Goal: Task Accomplishment & Management: Manage account settings

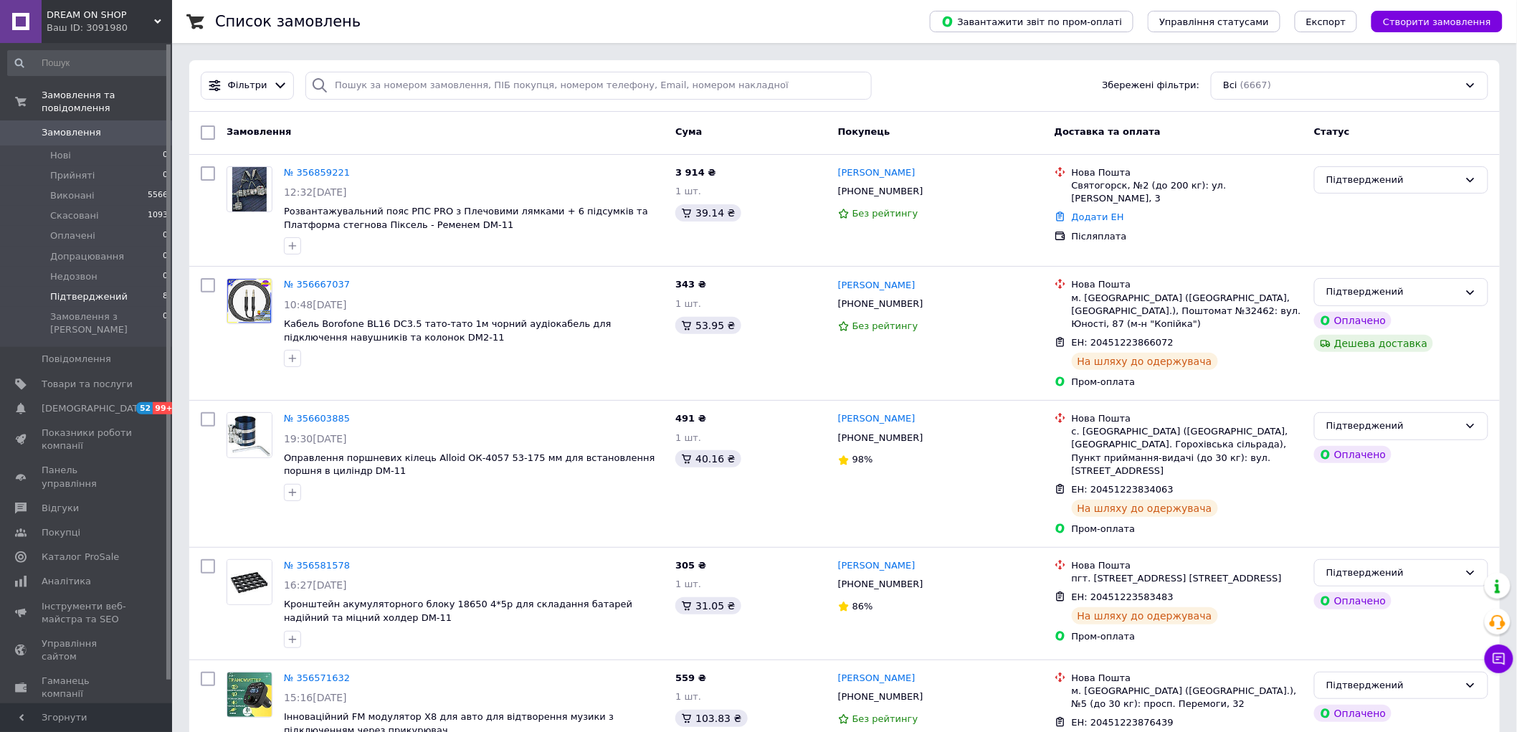
click at [89, 290] on span "Підтверджений" at bounding box center [88, 296] width 77 height 13
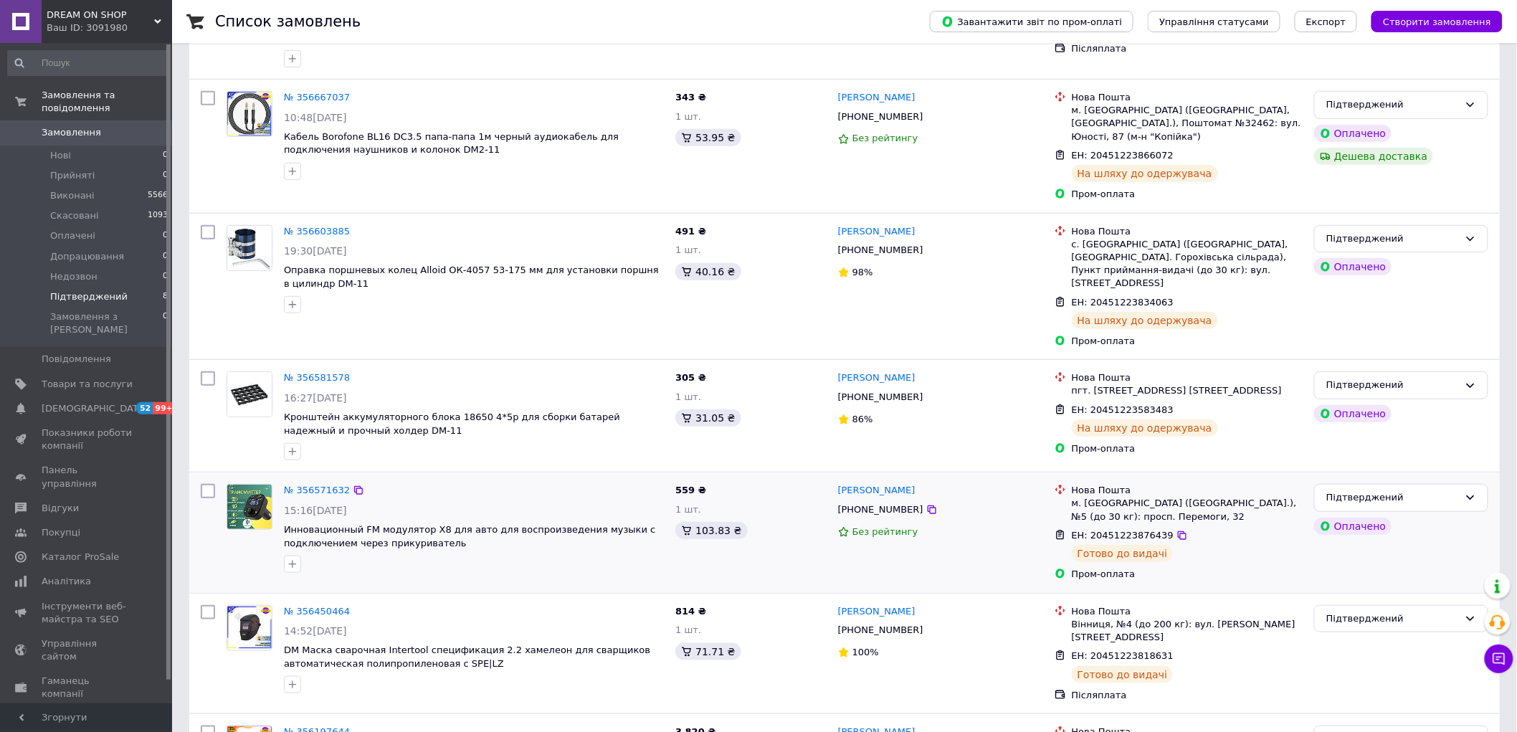
scroll to position [432, 0]
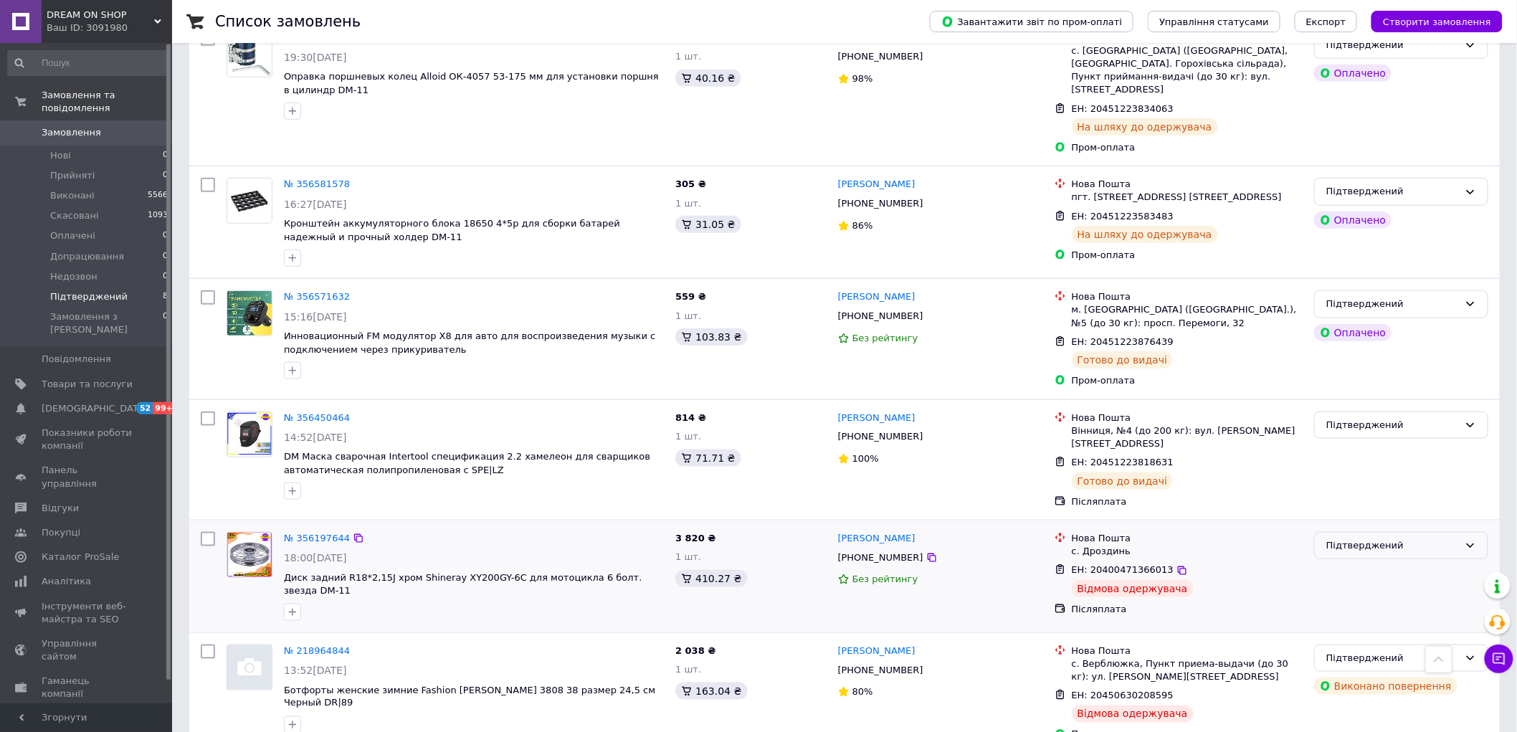
click at [1343, 538] on div "Підтверджений" at bounding box center [1392, 545] width 133 height 15
click at [1353, 588] on li "Виконано" at bounding box center [1401, 601] width 173 height 27
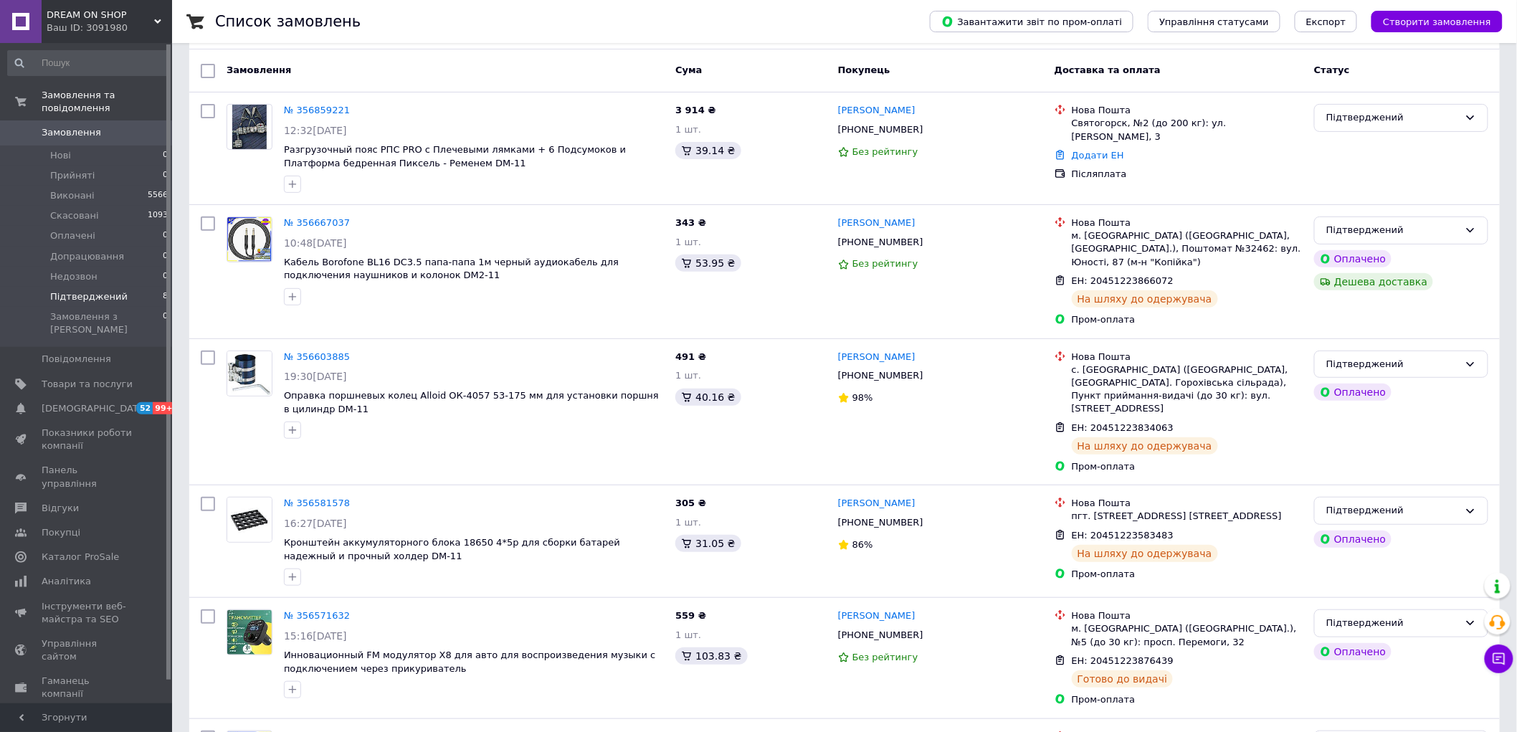
scroll to position [0, 0]
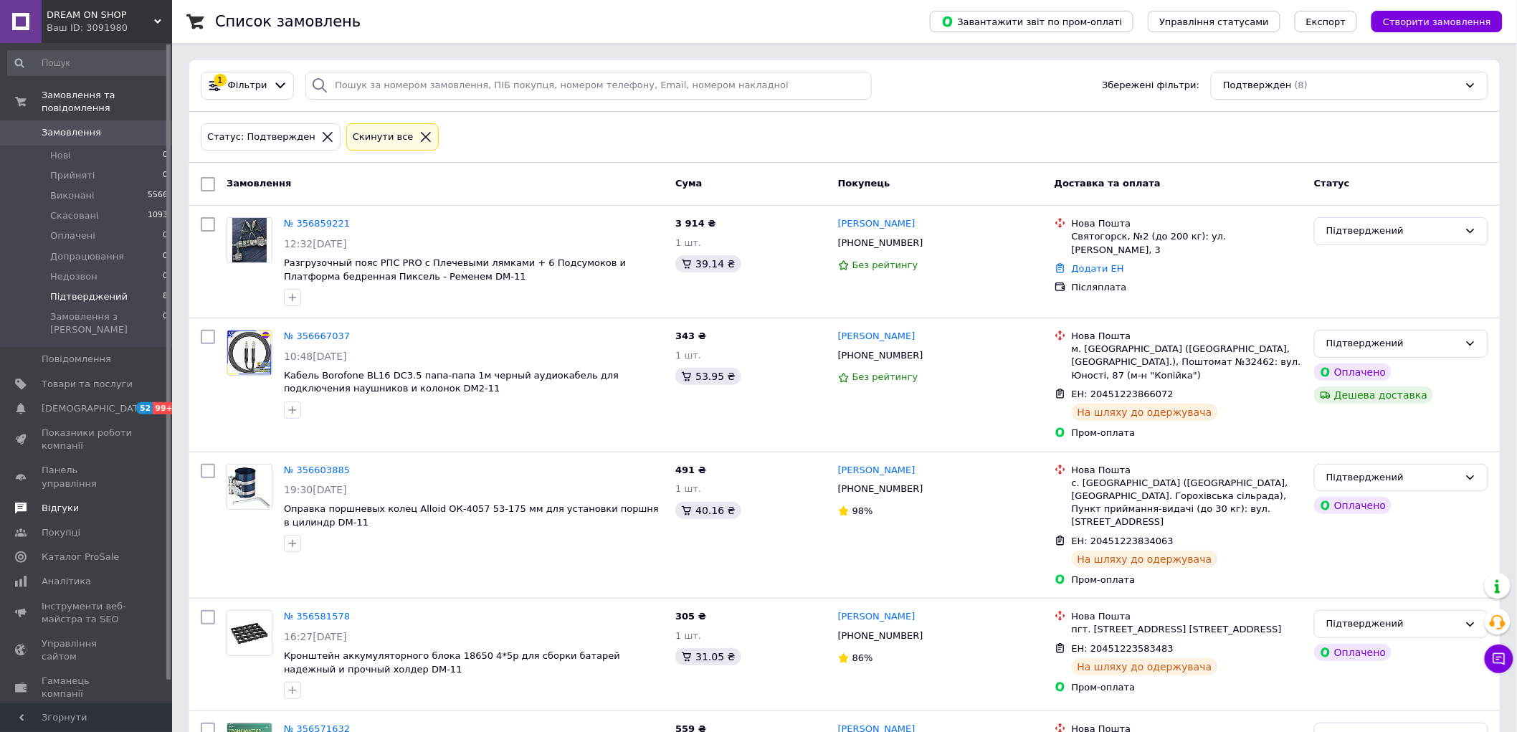
click at [101, 502] on span "Відгуки" at bounding box center [87, 508] width 91 height 13
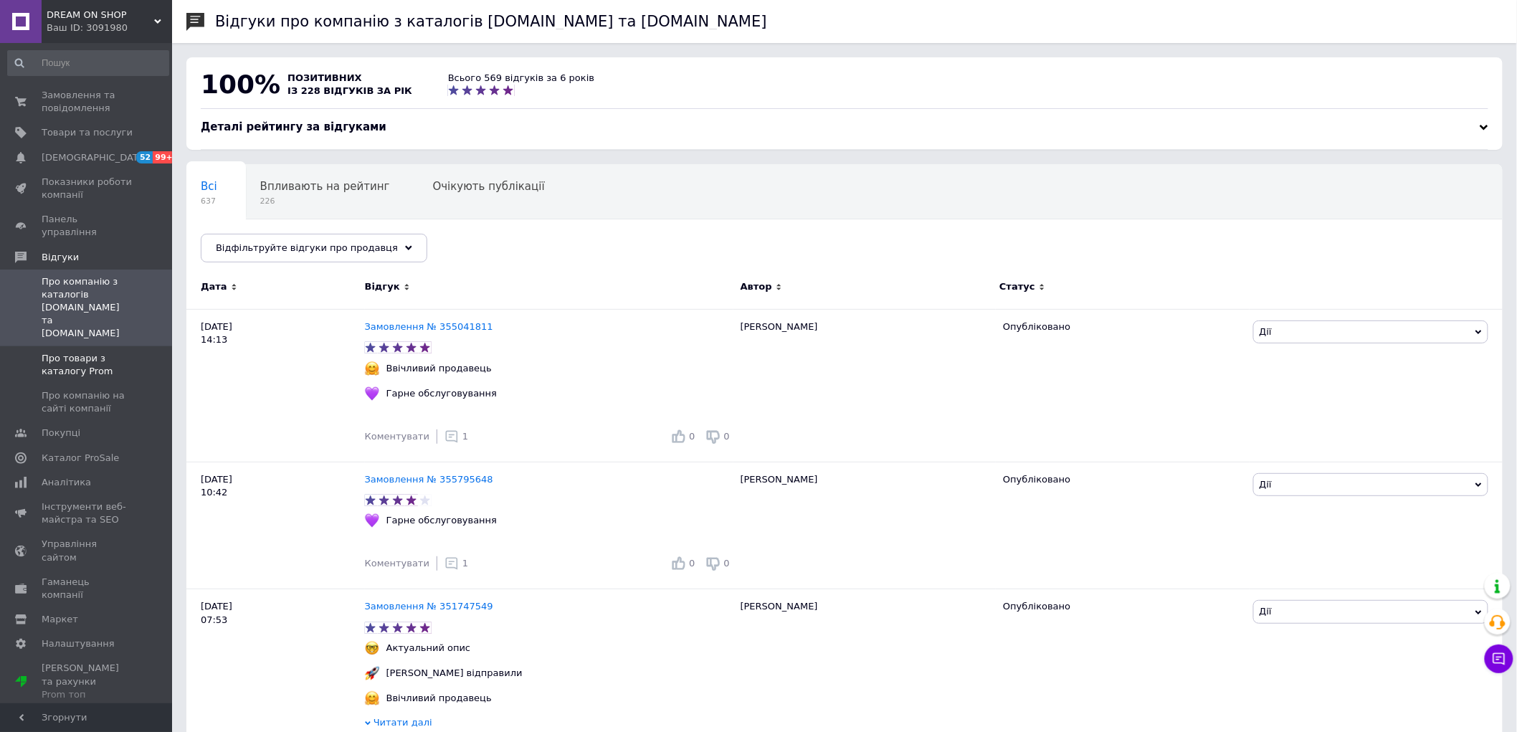
click at [122, 352] on span "Про товари з каталогу Prom" at bounding box center [87, 365] width 91 height 26
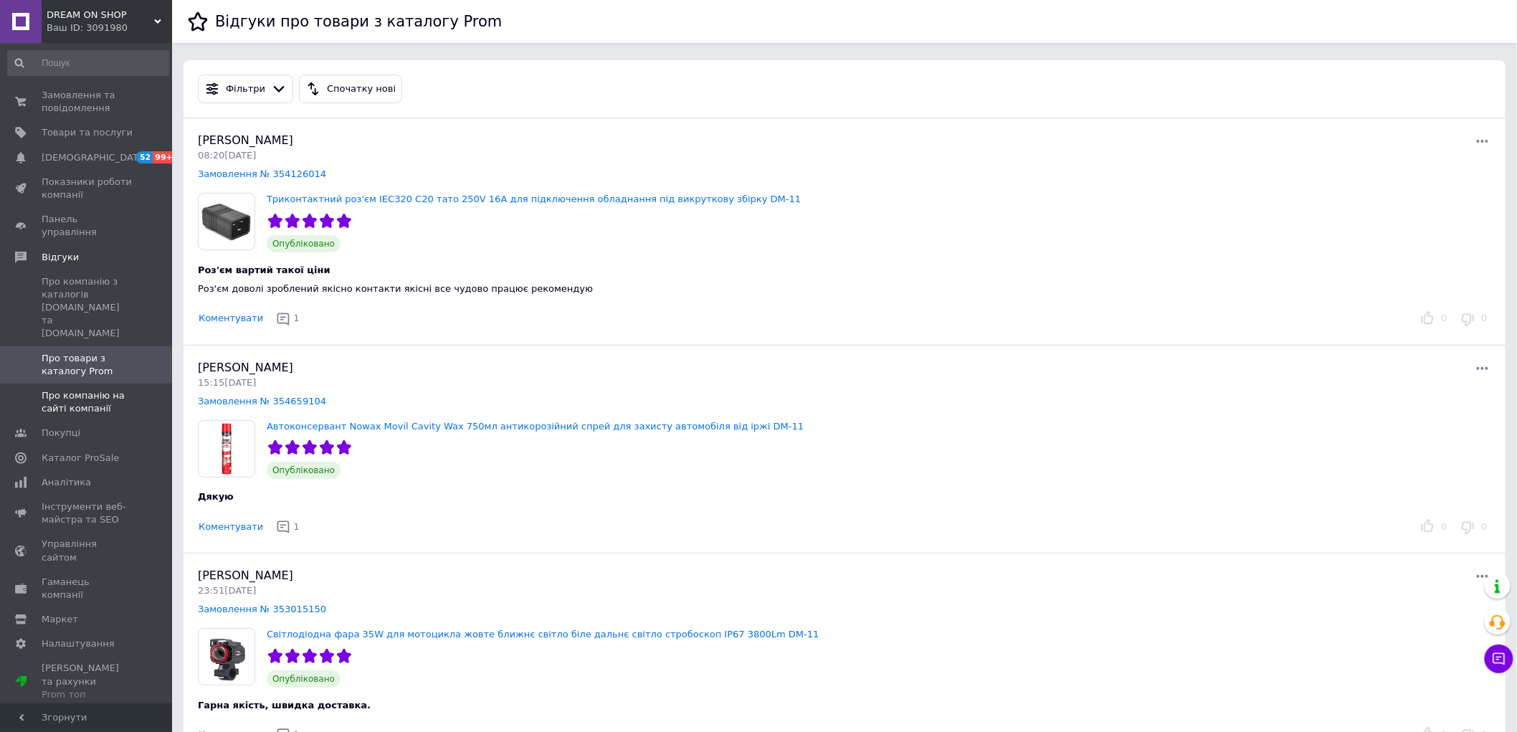
click at [123, 389] on span "Про компанію на сайті компанії" at bounding box center [87, 402] width 91 height 26
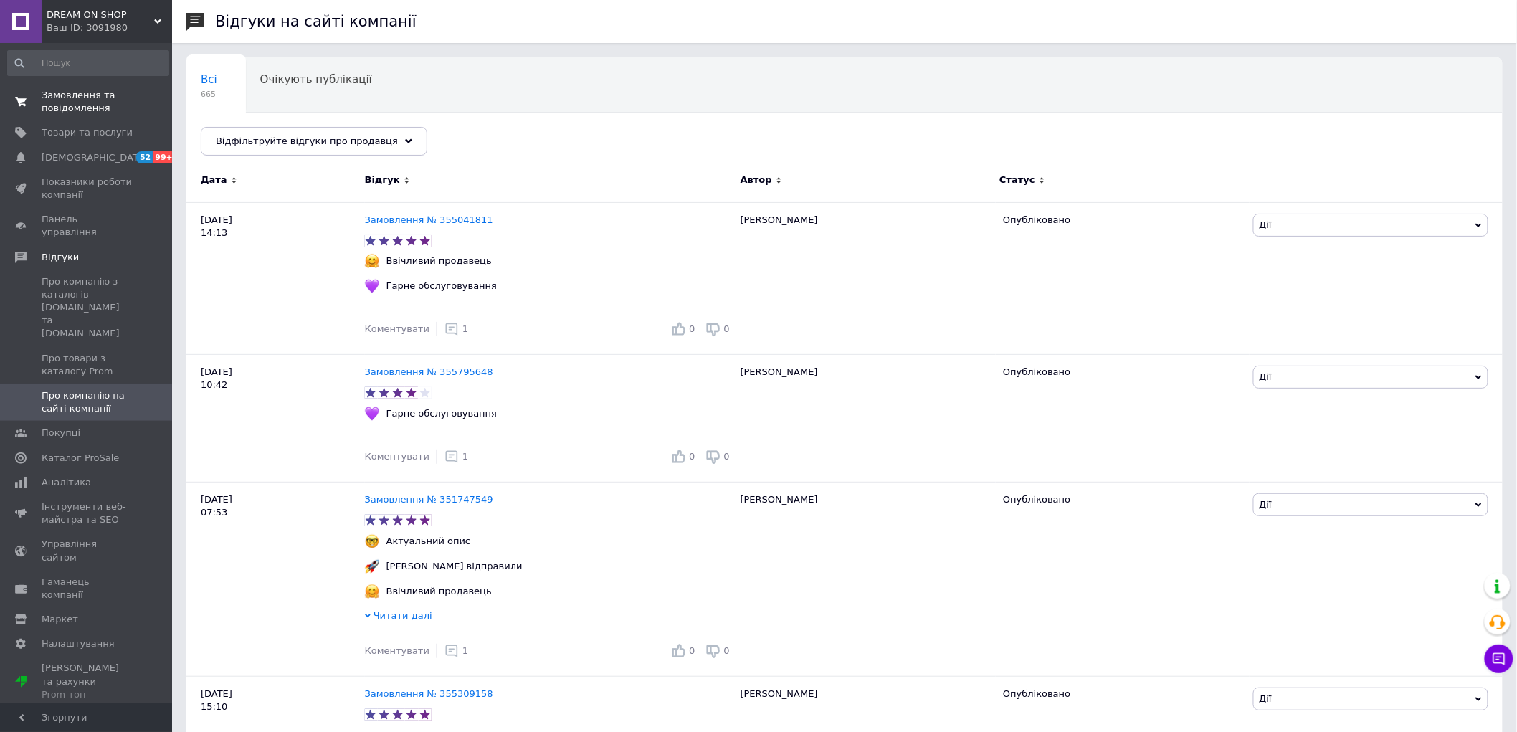
click at [108, 105] on span "Замовлення та повідомлення" at bounding box center [87, 102] width 91 height 26
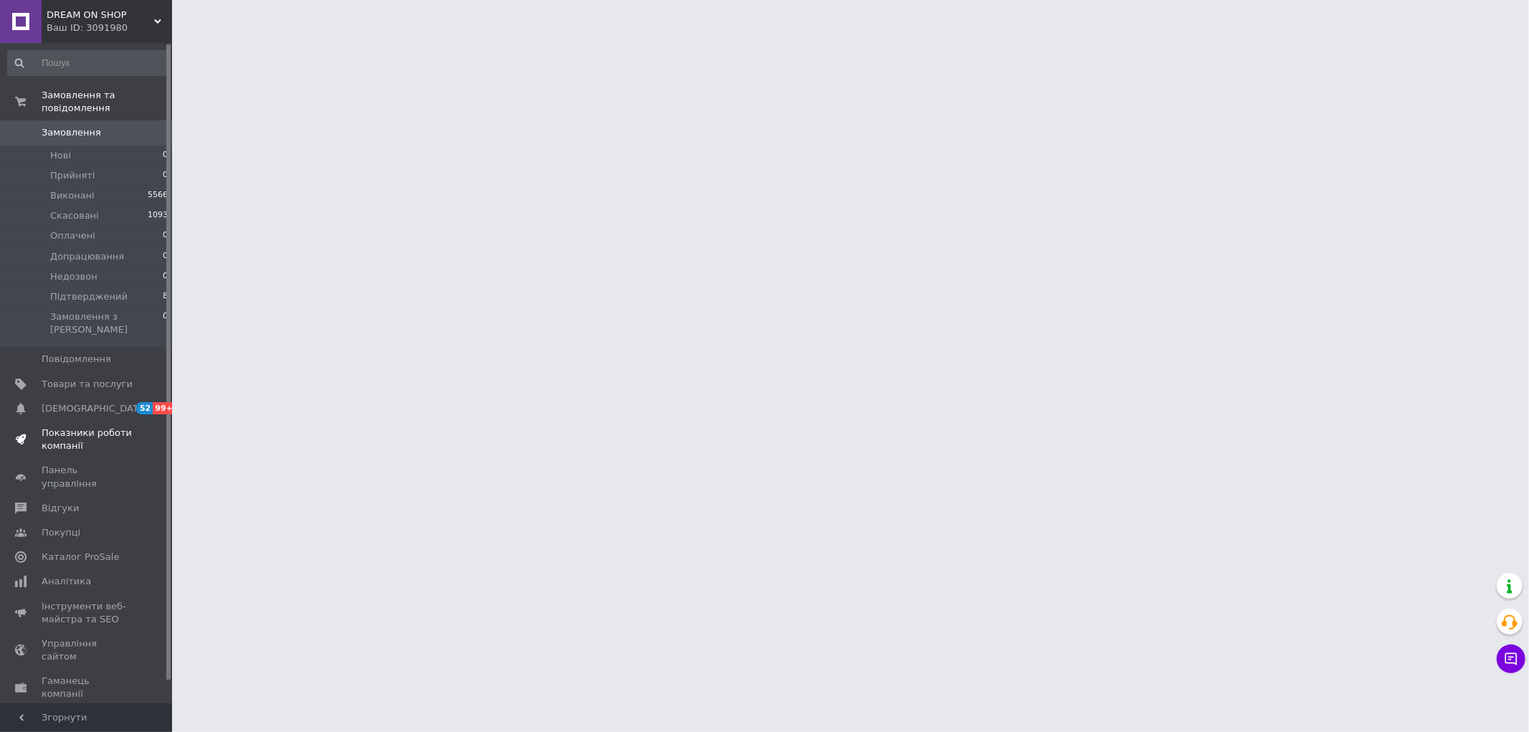
click at [97, 426] on span "Показники роботи компанії" at bounding box center [87, 439] width 91 height 26
